Goal: Task Accomplishment & Management: Use online tool/utility

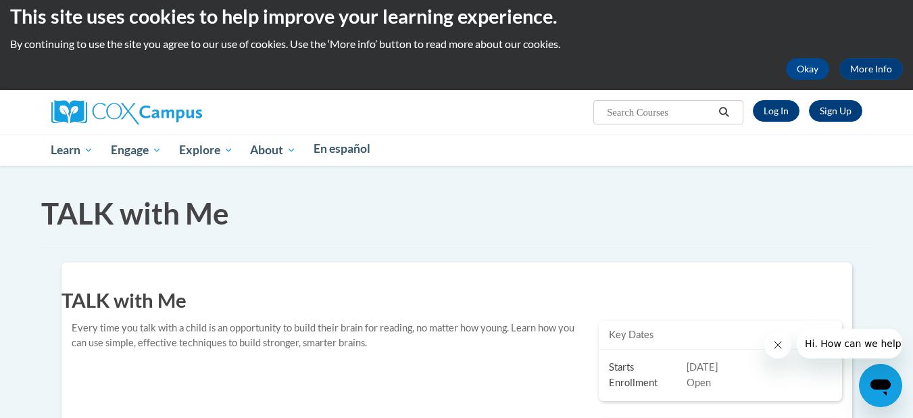
scroll to position [11, 0]
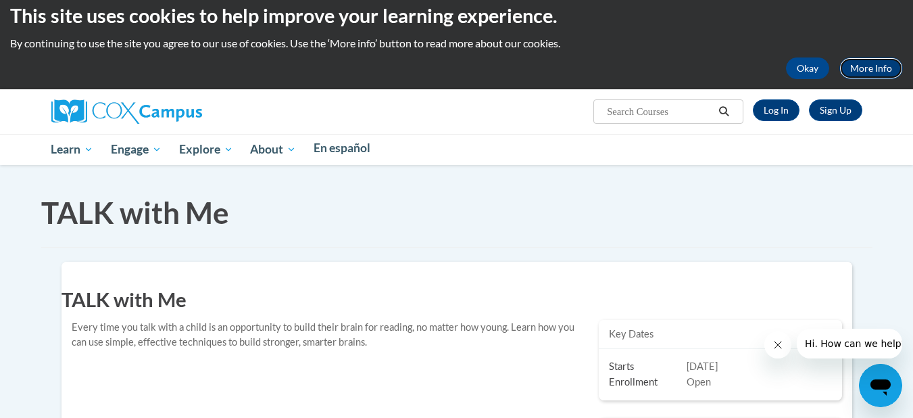
click at [839, 59] on link "More Info" at bounding box center [871, 68] width 64 height 22
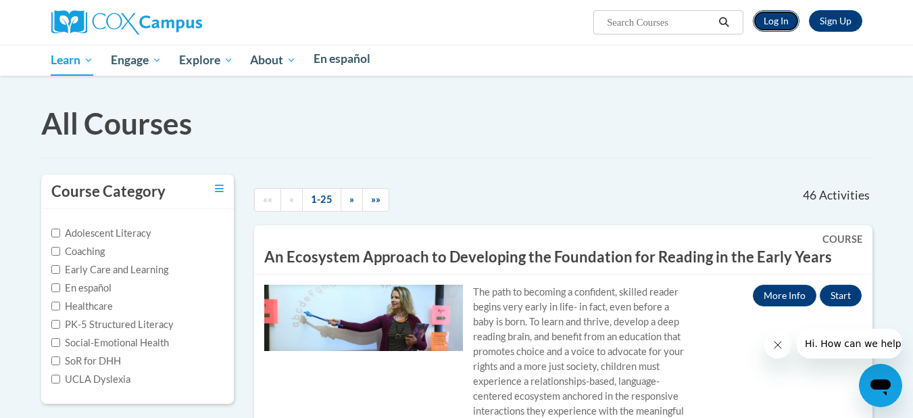
click at [799, 11] on link "Log In" at bounding box center [776, 21] width 47 height 22
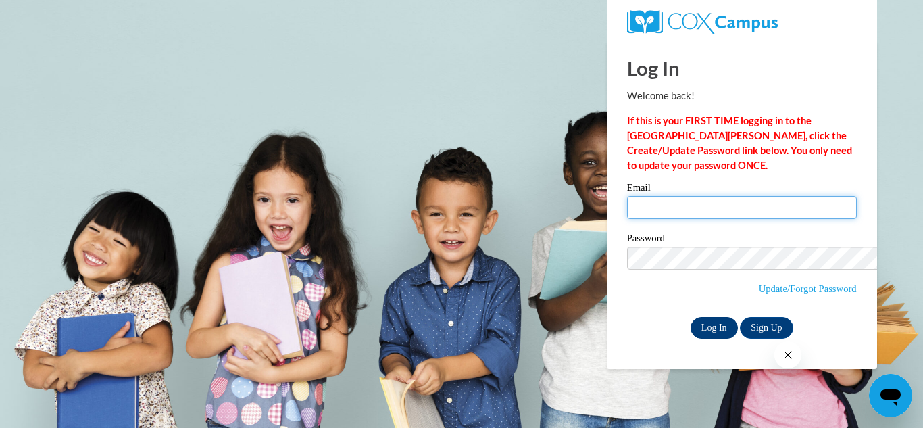
type input "Smithmekia294@gmail.com"
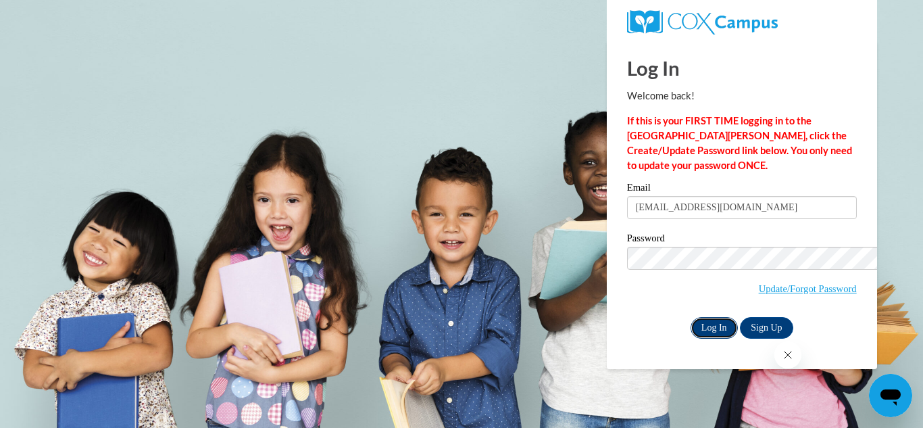
click at [691, 317] on input "Log In" at bounding box center [714, 328] width 47 height 22
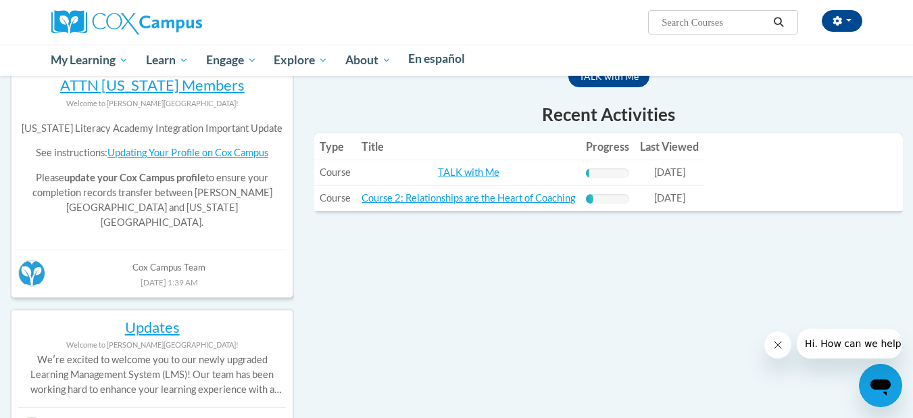
scroll to position [620, 0]
click at [438, 177] on link "TALK with Me" at bounding box center [468, 171] width 61 height 11
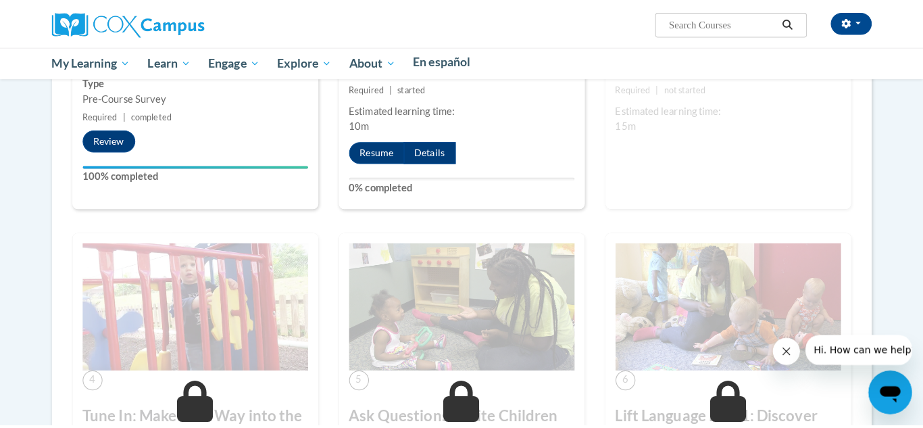
scroll to position [1094, 0]
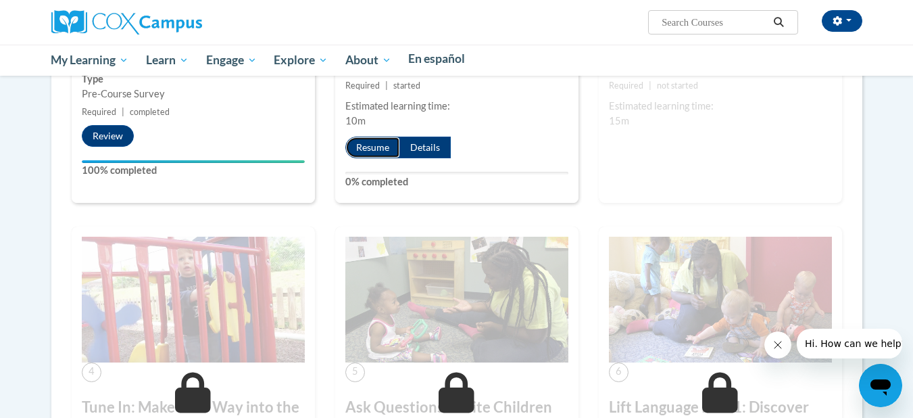
click at [380, 158] on button "Resume" at bounding box center [372, 147] width 55 height 22
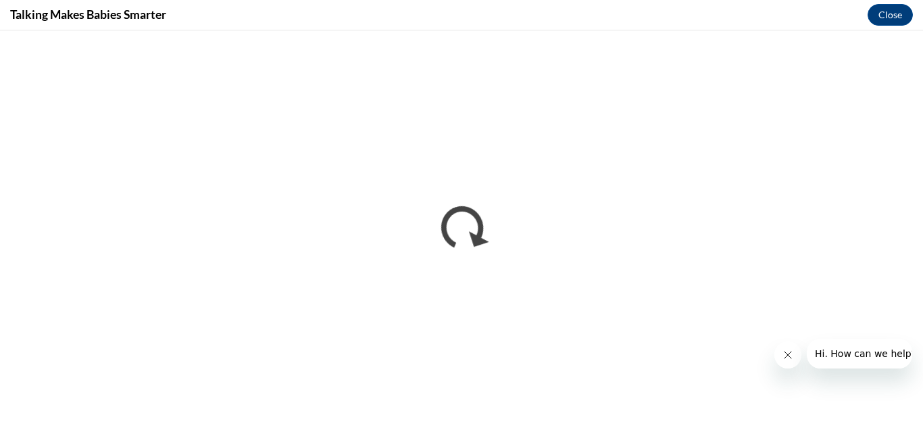
scroll to position [0, 0]
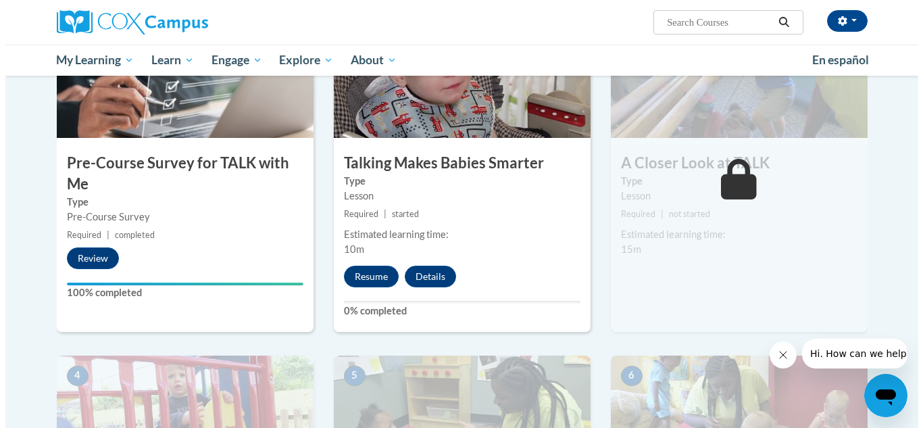
scroll to position [360, 0]
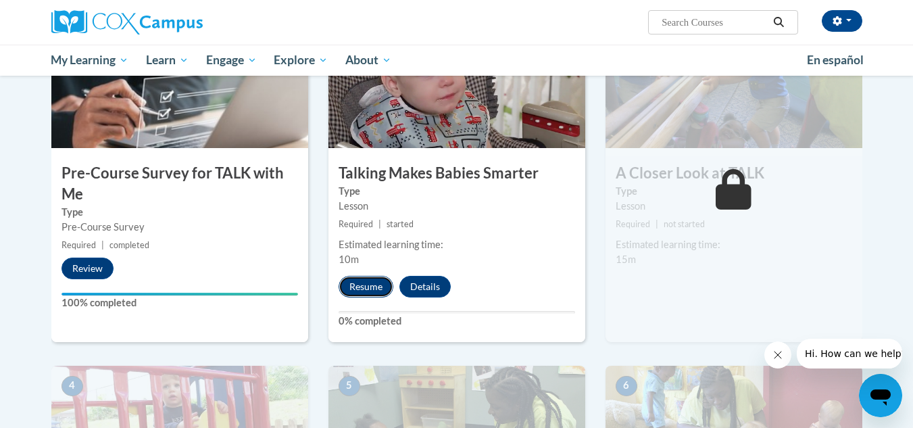
click at [365, 284] on button "Resume" at bounding box center [366, 287] width 55 height 22
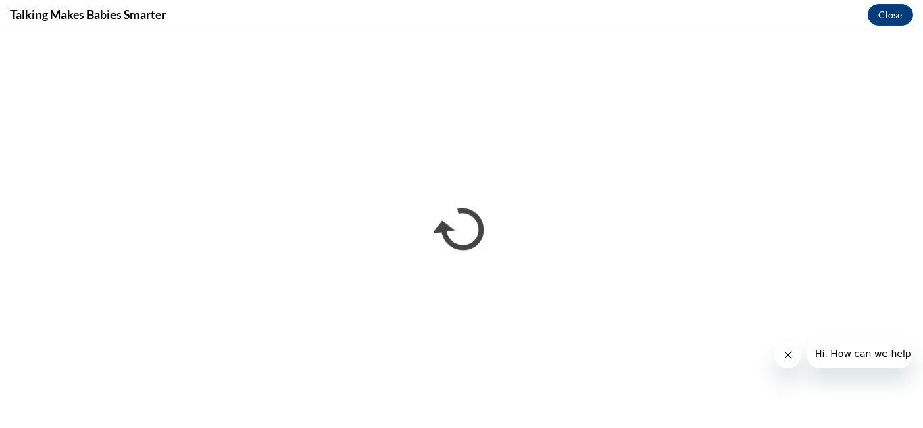
scroll to position [0, 0]
click at [789, 357] on icon "Close message from company" at bounding box center [787, 354] width 7 height 7
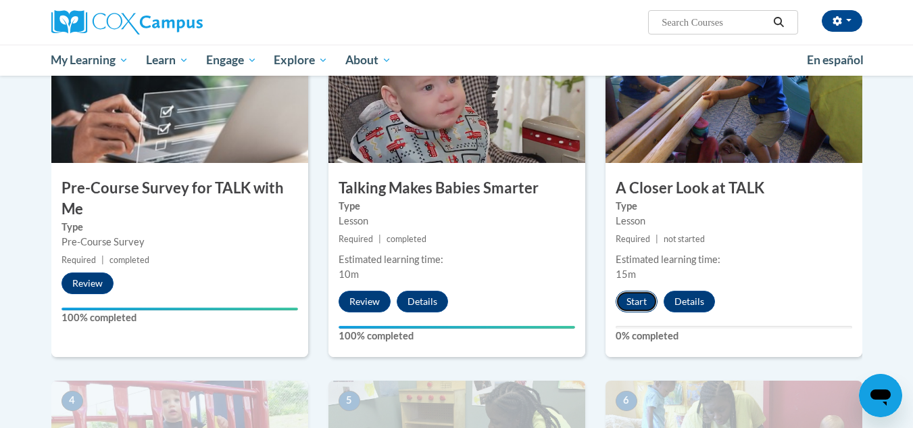
click at [630, 295] on button "Start" at bounding box center [637, 302] width 42 height 22
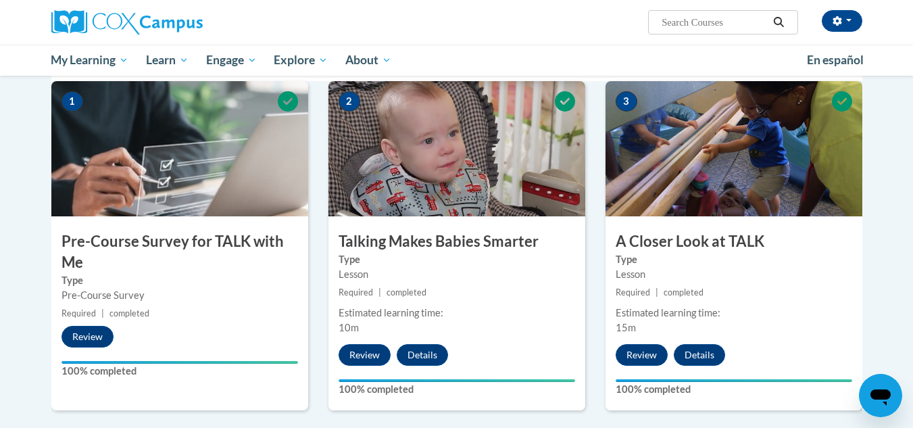
scroll to position [279, 0]
